Goal: Information Seeking & Learning: Learn about a topic

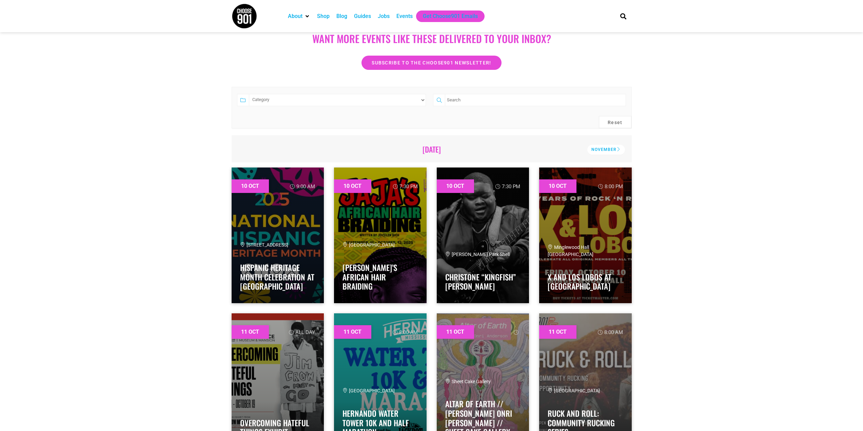
scroll to position [102, 0]
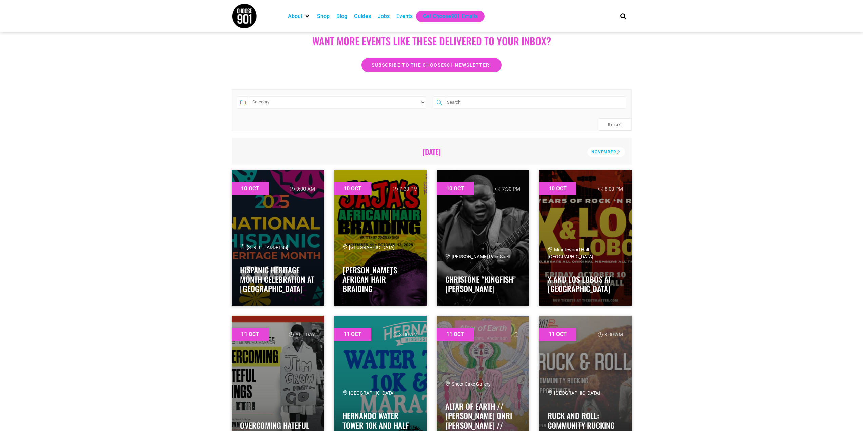
click at [425, 105] on select "Category Adults Only Career Comedy Education Family Family Friendly Festival Fi…" at bounding box center [337, 102] width 177 height 12
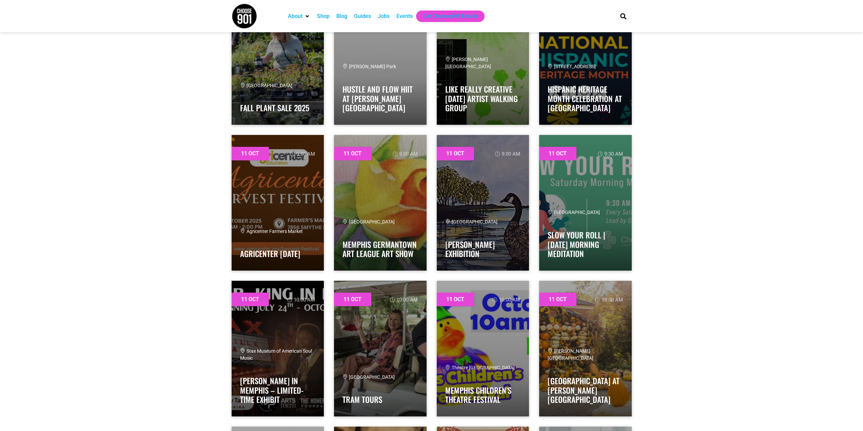
scroll to position [577, 0]
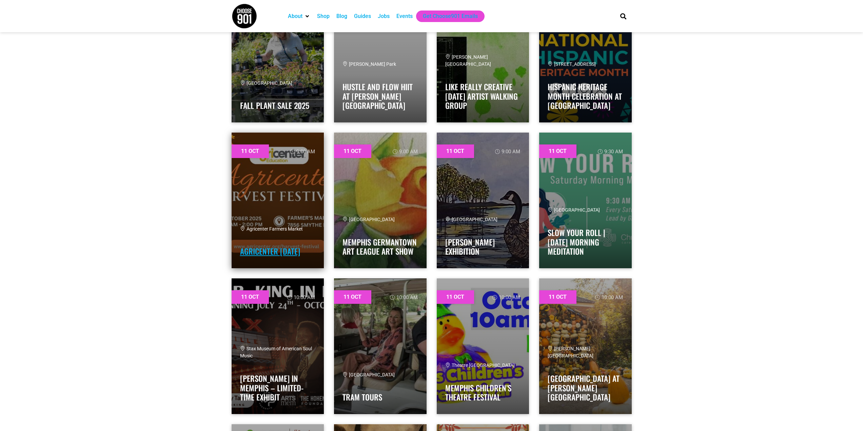
click at [261, 249] on link "Agricenter [DATE]" at bounding box center [270, 252] width 60 height 12
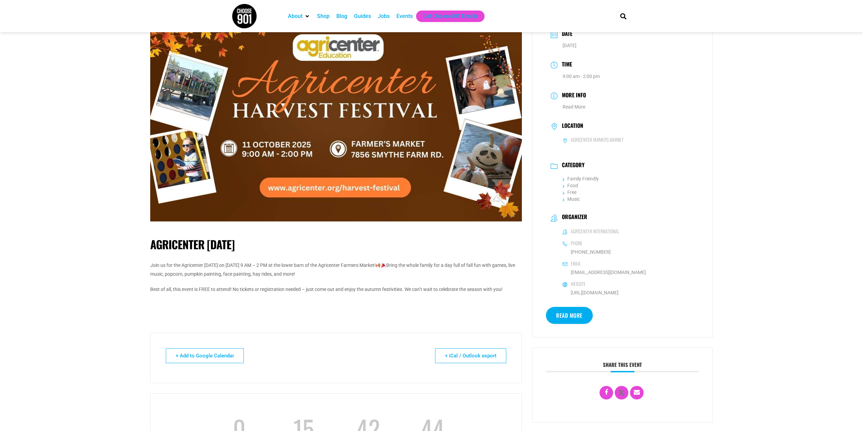
scroll to position [34, 0]
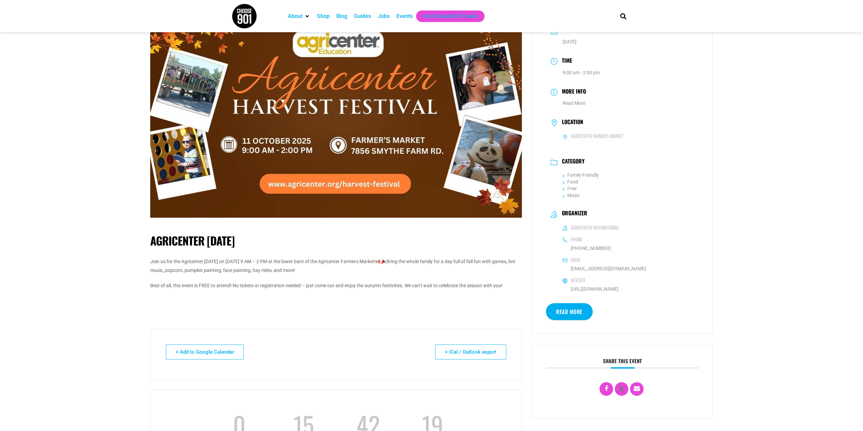
drag, startPoint x: 720, startPoint y: 308, endPoint x: 638, endPoint y: 292, distance: 84.0
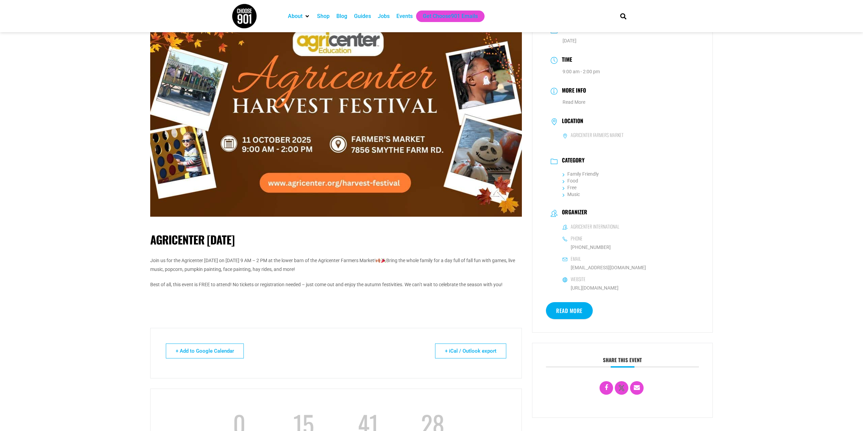
scroll to position [0, 0]
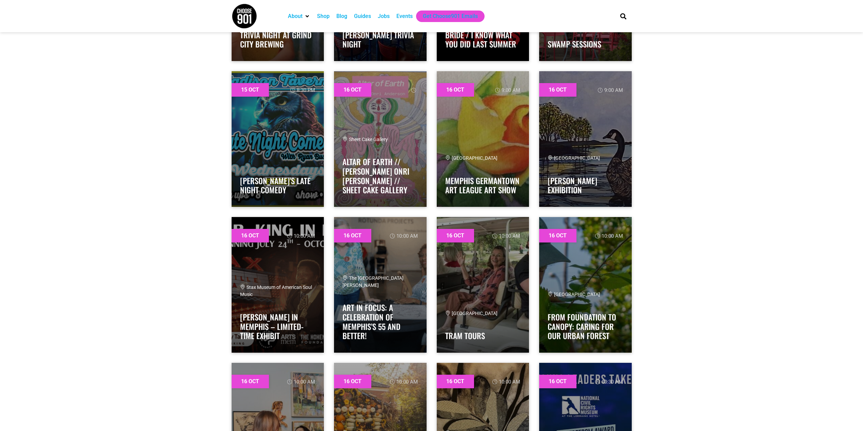
scroll to position [4445, 0]
